Goal: Check status: Check status

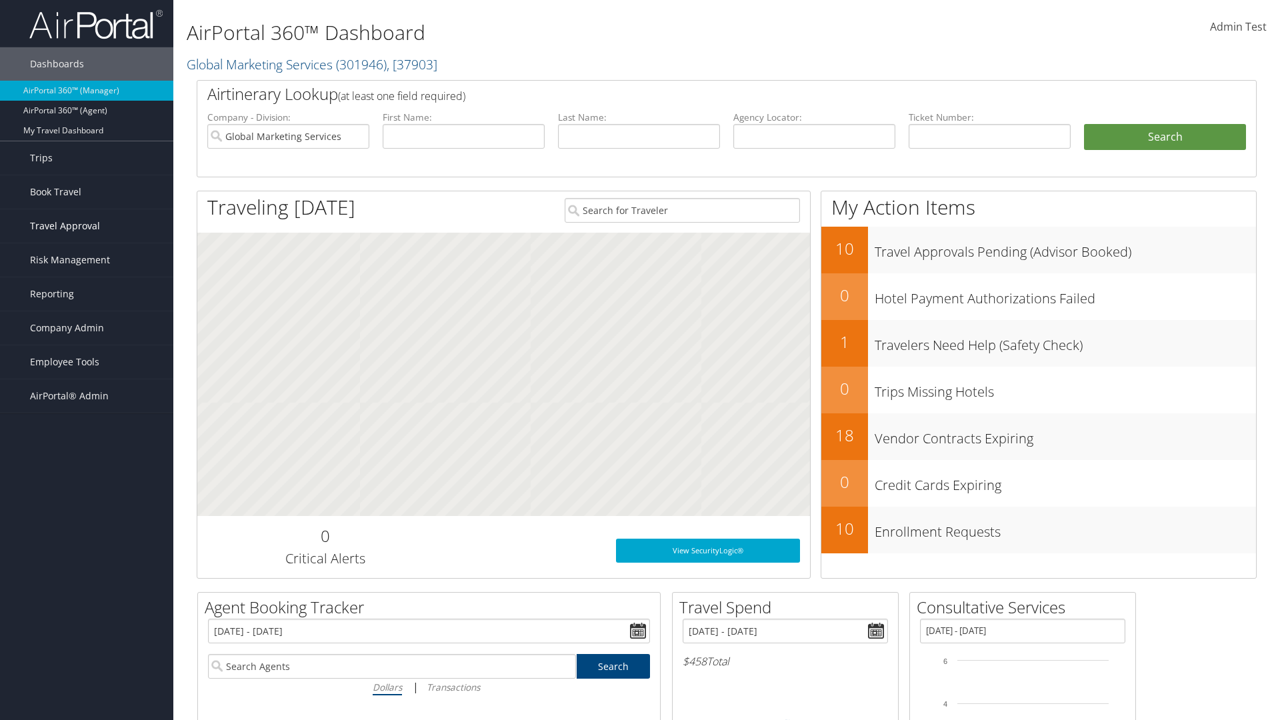
click at [87, 226] on span "Travel Approval" at bounding box center [65, 225] width 70 height 33
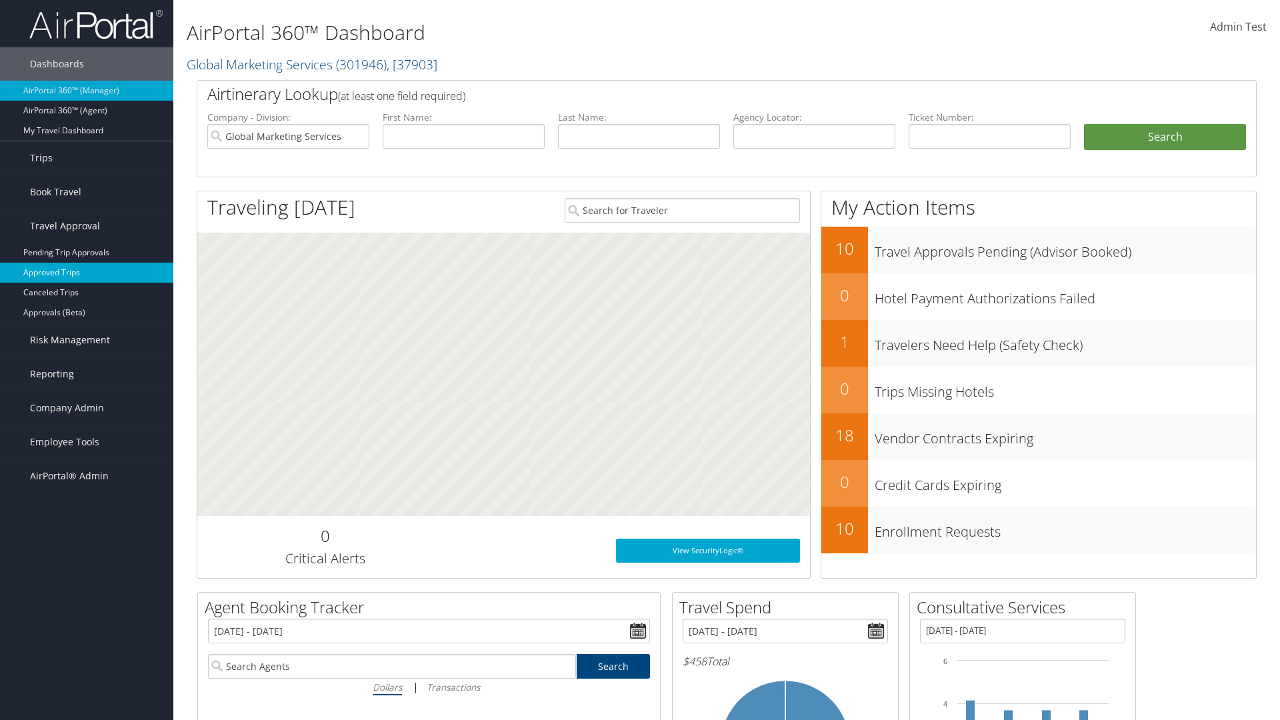
click at [87, 273] on link "Approved Trips" at bounding box center [86, 273] width 173 height 20
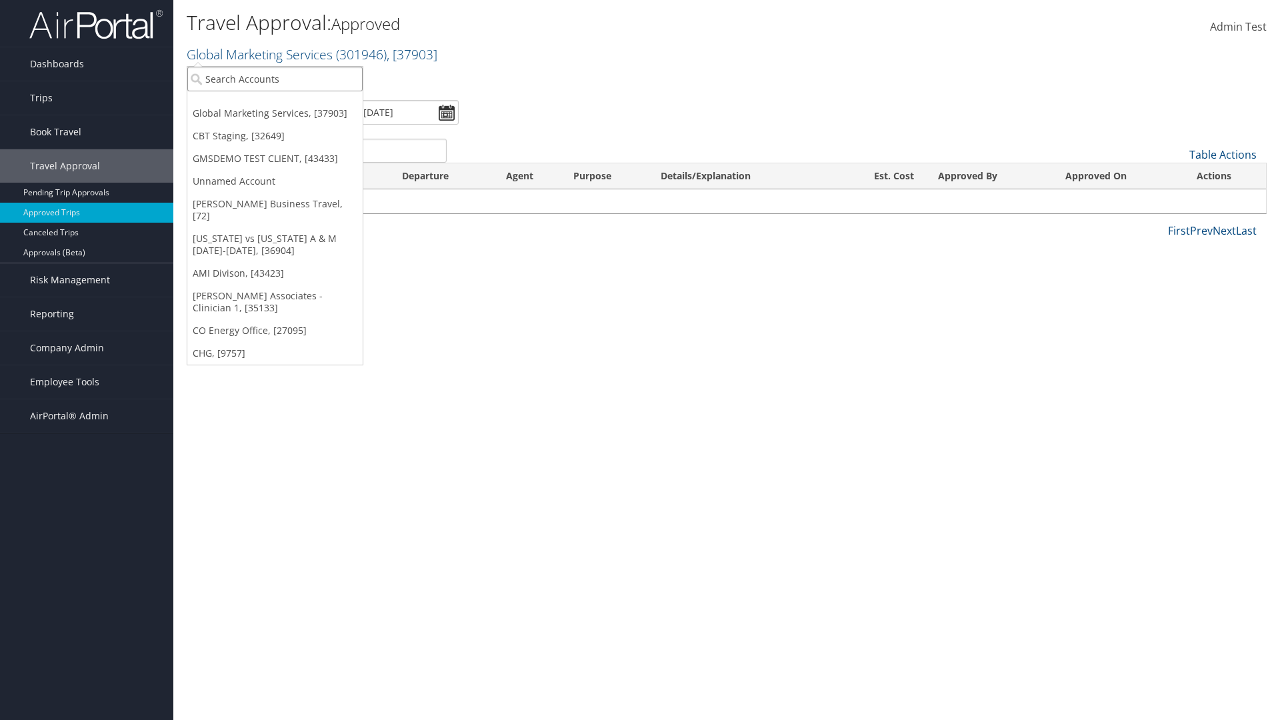
click at [275, 79] on input "search" at bounding box center [274, 79] width 175 height 25
type input "[PERSON_NAME] Business Travel"
click at [293, 115] on div "Account" at bounding box center [293, 115] width 227 height 12
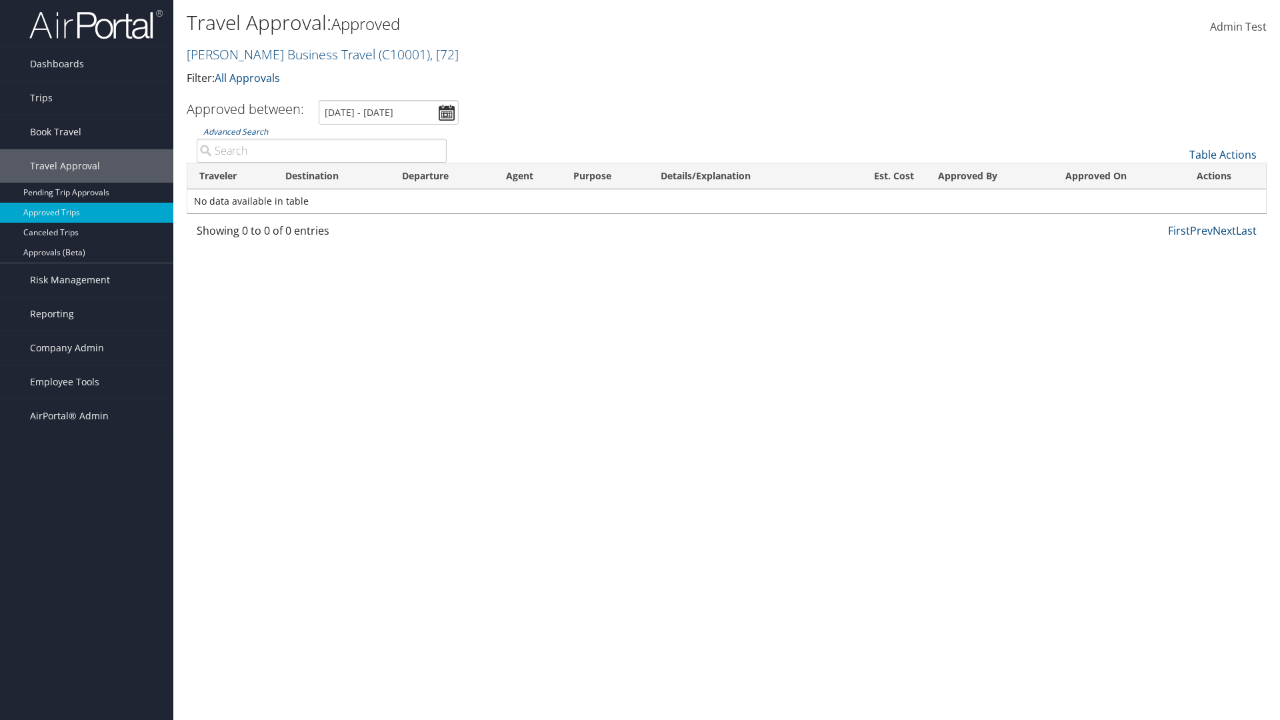
type input "[PERSON_NAME]"
